Goal: Information Seeking & Learning: Learn about a topic

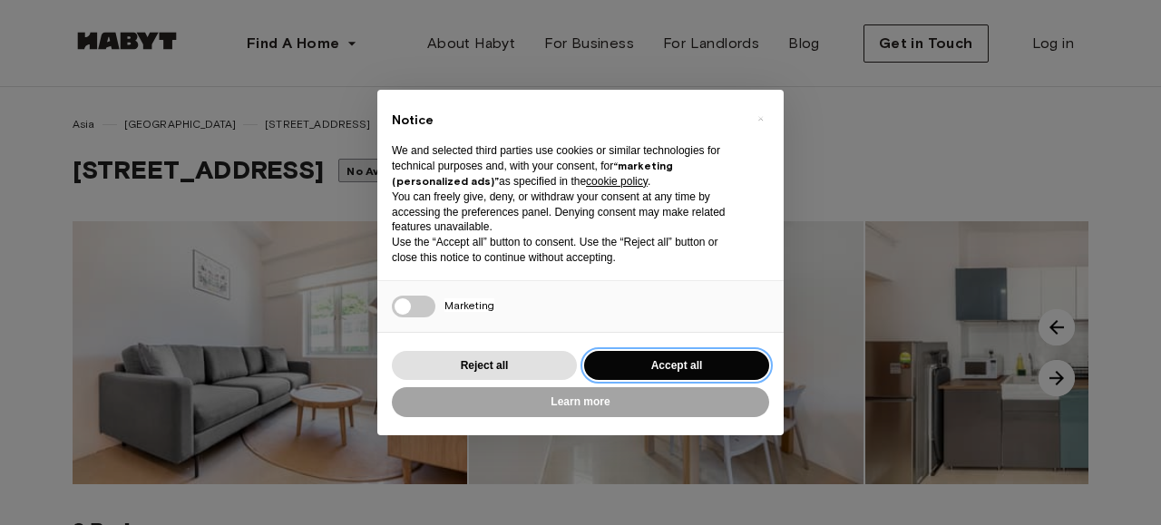
click at [618, 366] on button "Accept all" at bounding box center [676, 366] width 185 height 30
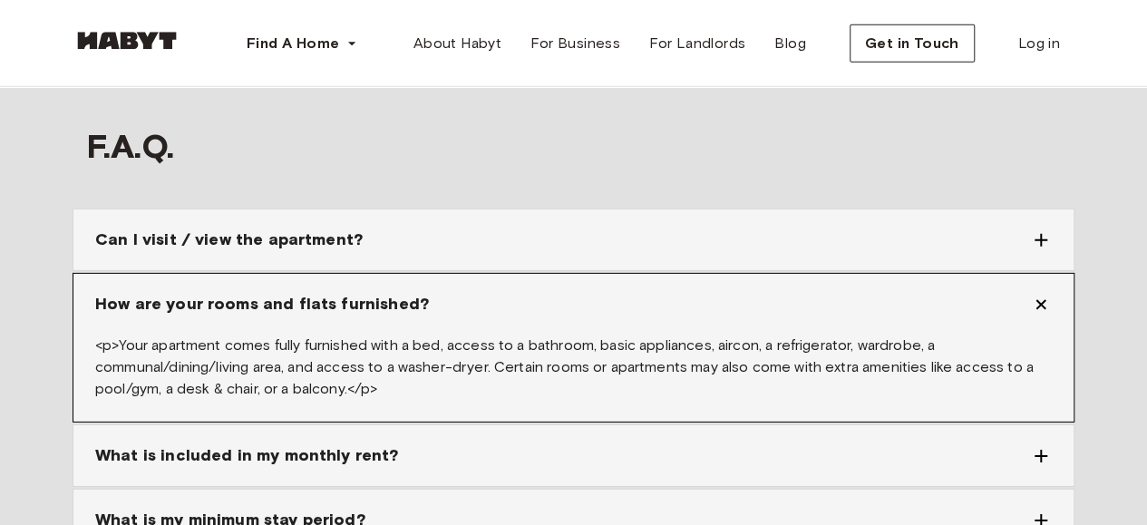
scroll to position [2812, 0]
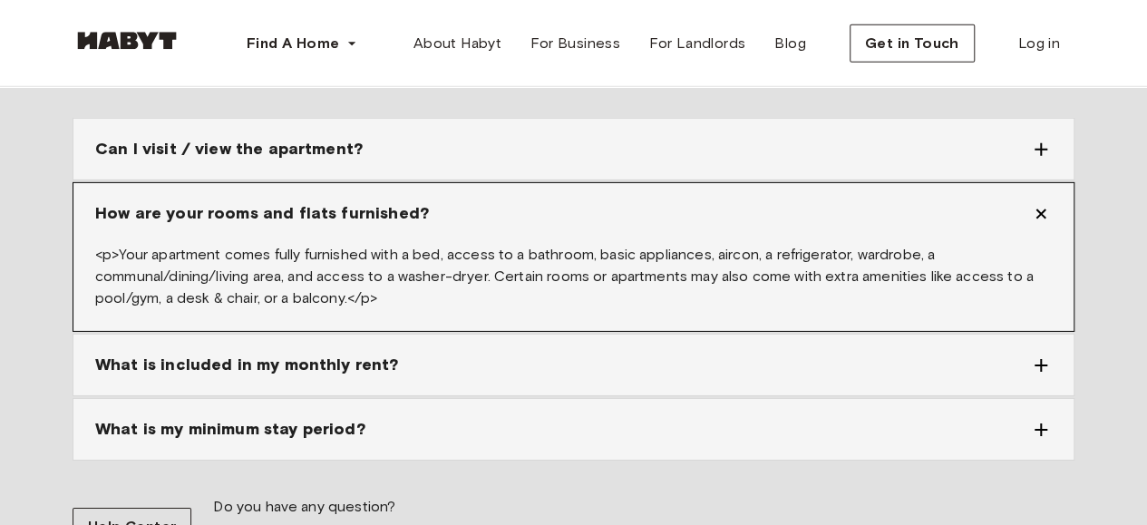
click at [583, 337] on div "What is included in my monthly rent?" at bounding box center [573, 365] width 1000 height 61
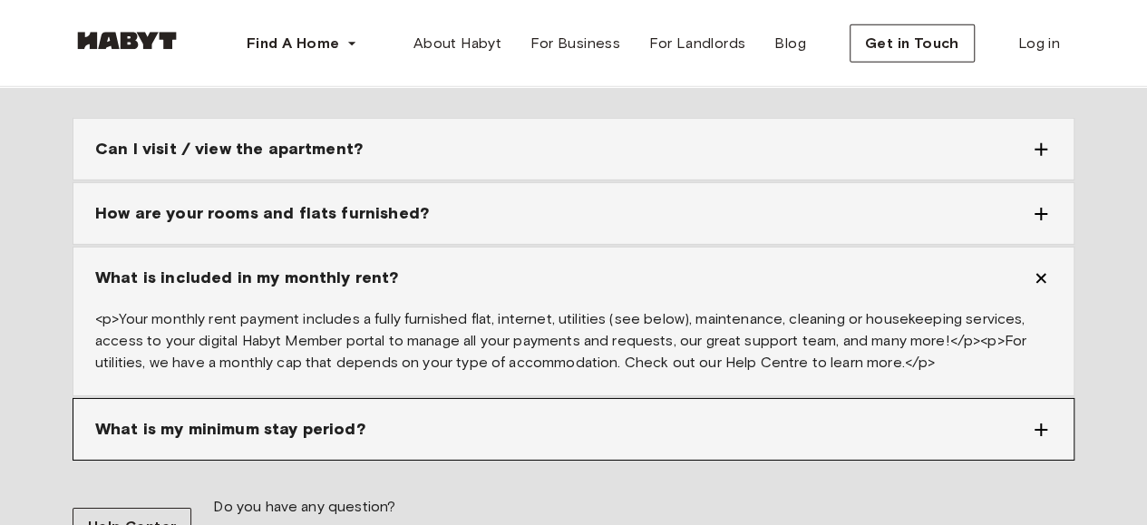
click at [566, 417] on div "What is my minimum stay period?" at bounding box center [562, 429] width 935 height 24
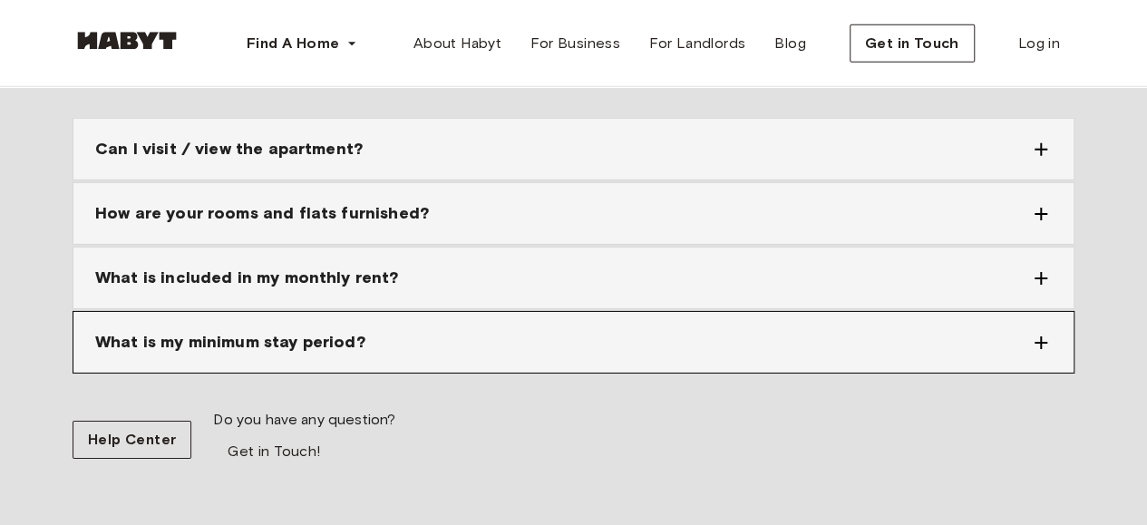
click at [593, 330] on div "What is my minimum stay period?" at bounding box center [562, 342] width 935 height 24
click at [1052, 312] on div "What is my minimum stay period?" at bounding box center [573, 342] width 1000 height 61
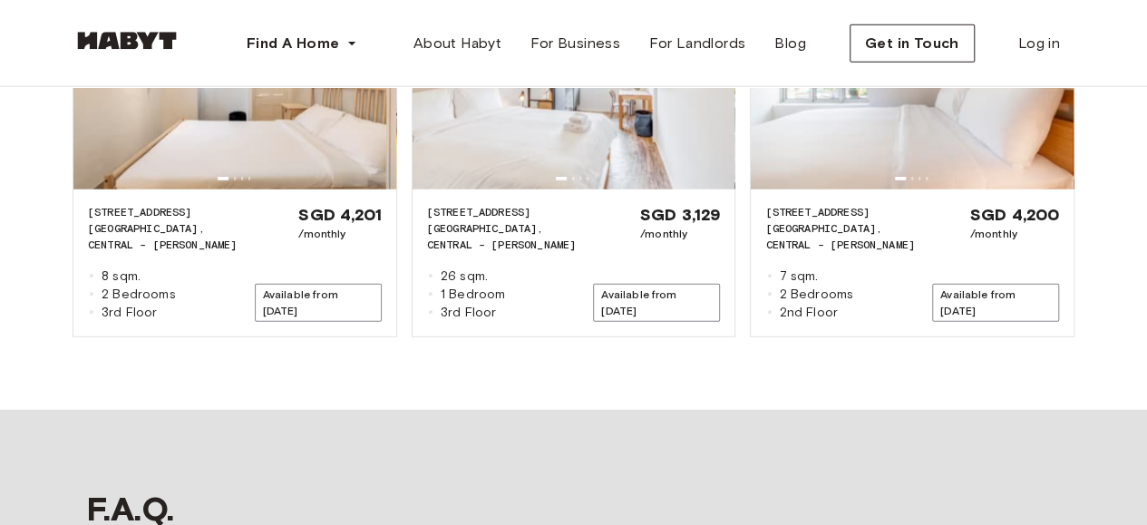
scroll to position [2267, 0]
